Goal: Find specific page/section: Find specific page/section

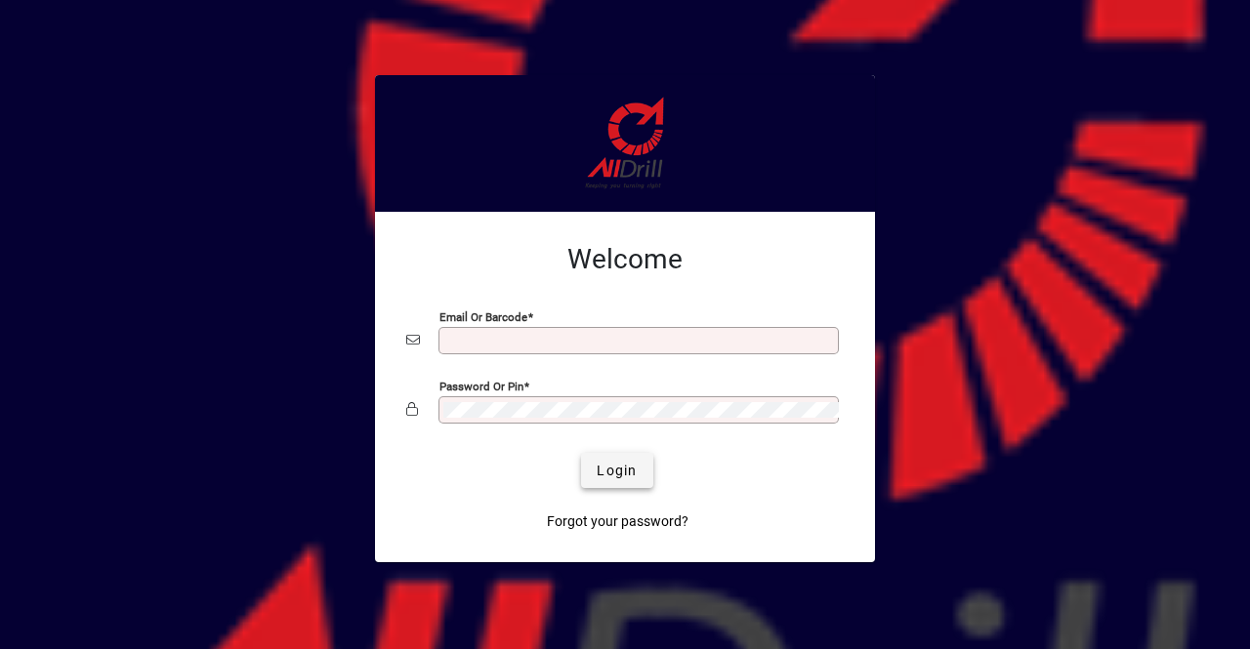
type input "**********"
click at [604, 472] on span "Login" at bounding box center [617, 471] width 40 height 21
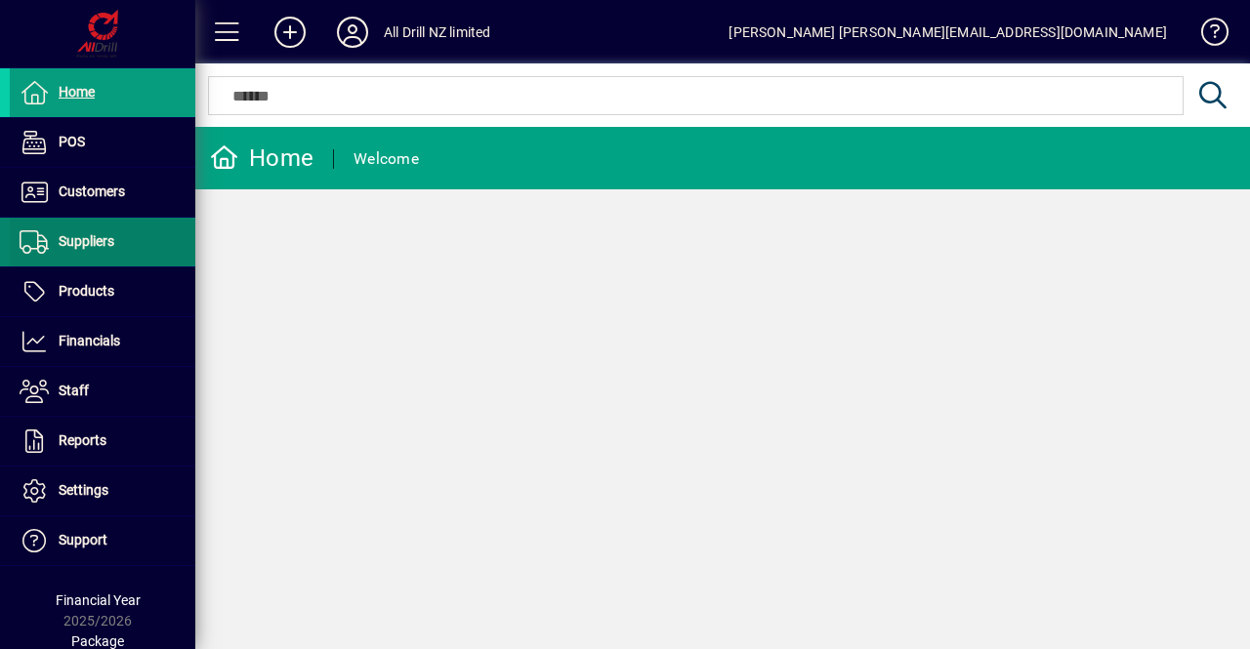
click at [78, 235] on span "Suppliers" at bounding box center [87, 241] width 56 height 16
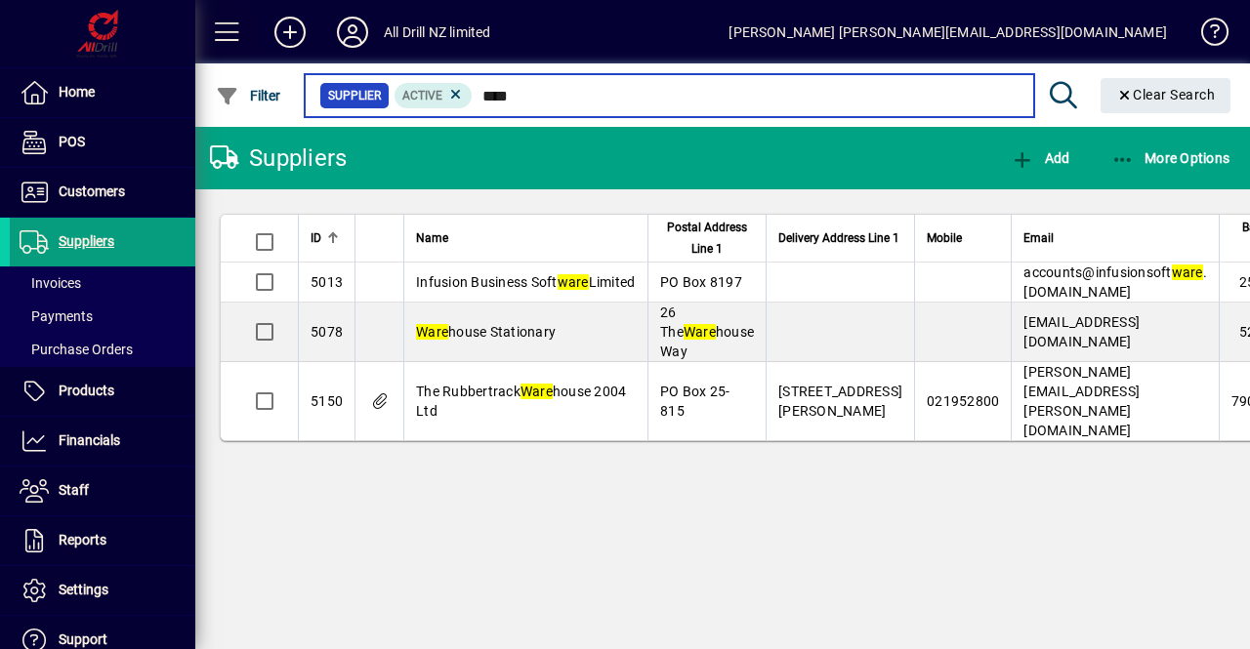
type input "****"
